Goal: Information Seeking & Learning: Learn about a topic

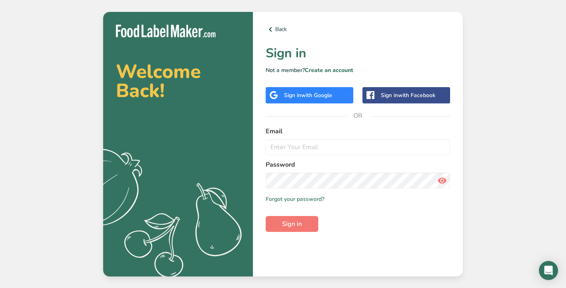
click at [319, 95] on span "with Google" at bounding box center [316, 96] width 31 height 8
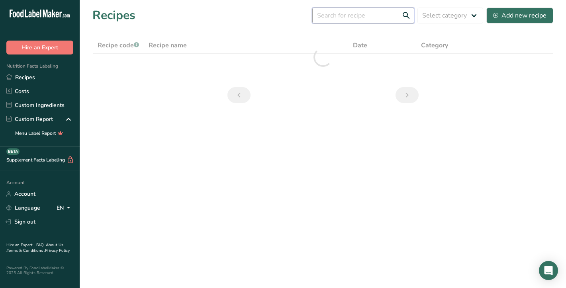
click at [347, 19] on input "text" at bounding box center [363, 16] width 102 height 16
type input "suji rusk"
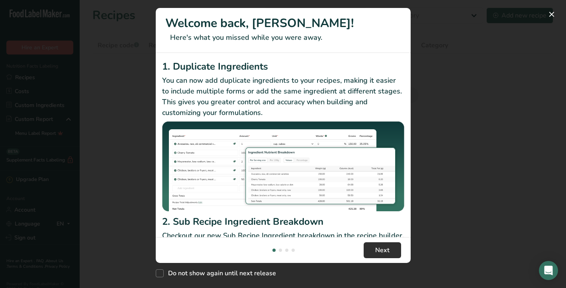
click at [379, 234] on p "Checkout our new Sub Recipe Ingredient breakdown in the recipe builder. You can…" at bounding box center [283, 247] width 242 height 32
click at [387, 250] on span "Next" at bounding box center [382, 251] width 14 height 10
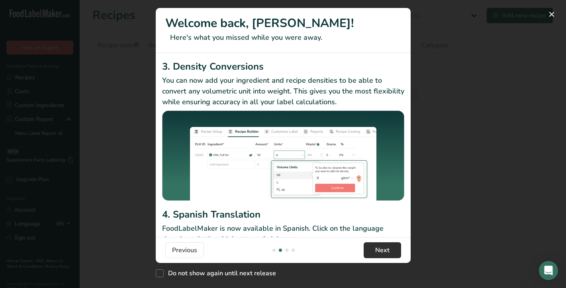
click at [387, 250] on span "Next" at bounding box center [382, 251] width 14 height 10
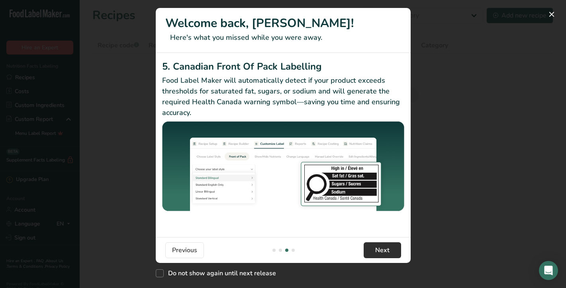
click at [387, 250] on span "Next" at bounding box center [382, 251] width 14 height 10
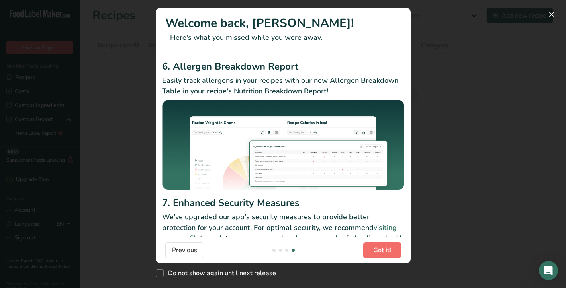
click at [387, 250] on span "Got it!" at bounding box center [382, 251] width 18 height 10
